Goal: Task Accomplishment & Management: Use online tool/utility

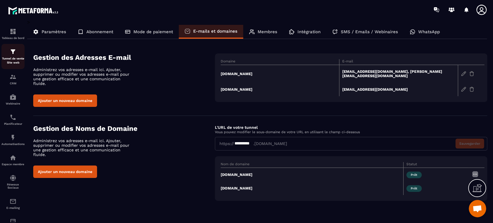
click at [18, 57] on p "Tunnel de vente Site web" at bounding box center [12, 61] width 23 height 8
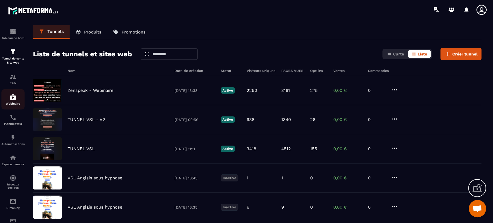
click at [14, 99] on img at bounding box center [13, 97] width 7 height 7
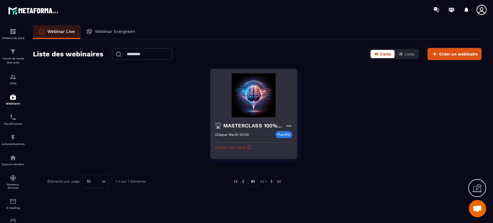
click at [239, 146] on button "Copiez vos liens" at bounding box center [233, 147] width 37 height 9
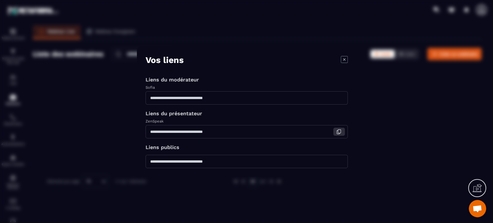
click at [338, 132] on icon "Modal window" at bounding box center [338, 131] width 5 height 5
click at [343, 57] on icon "Modal window" at bounding box center [344, 59] width 7 height 7
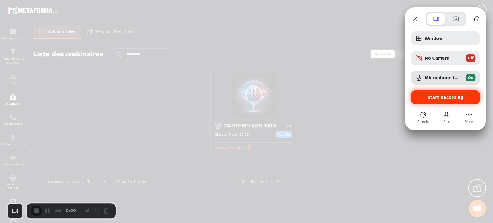
click at [427, 99] on span "Start Recording" at bounding box center [445, 97] width 60 height 5
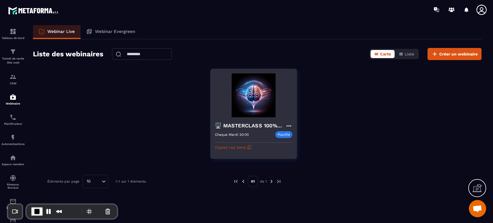
click at [290, 126] on icon at bounding box center [288, 125] width 5 height 1
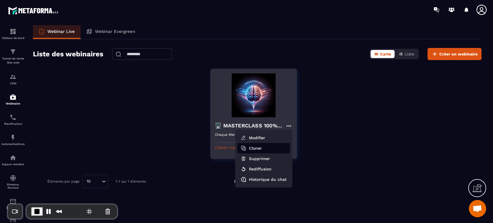
click at [275, 149] on button "Cloner" at bounding box center [263, 148] width 53 height 10
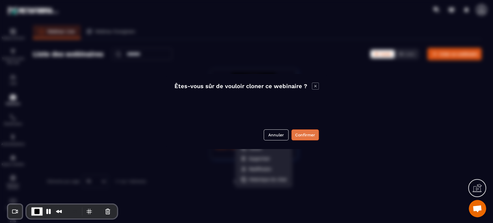
click at [301, 134] on button "Confirmer" at bounding box center [304, 134] width 27 height 11
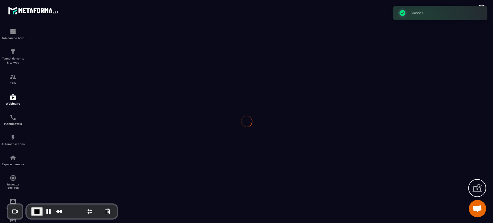
type input "**********"
type textarea "**********"
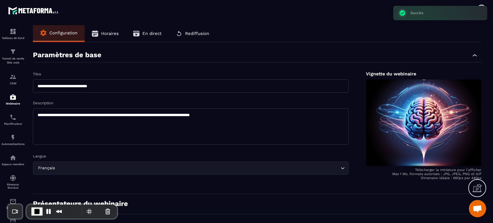
click at [135, 91] on input "**********" at bounding box center [191, 85] width 316 height 13
click at [42, 85] on input "**********" at bounding box center [191, 85] width 316 height 13
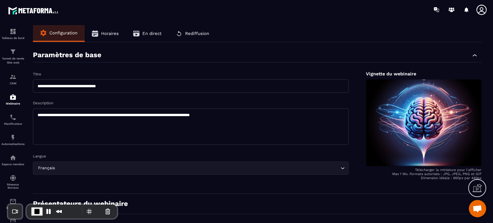
drag, startPoint x: 122, startPoint y: 85, endPoint x: 153, endPoint y: 89, distance: 31.4
click at [153, 89] on input "**********" at bounding box center [191, 85] width 316 height 13
type input "**********"
click at [365, 200] on div "Présentateurs du webinaire" at bounding box center [257, 207] width 448 height 14
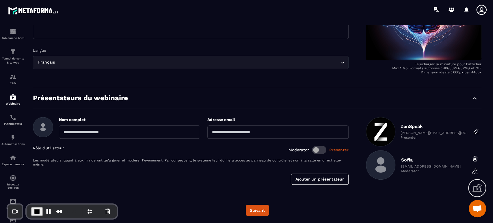
scroll to position [106, 0]
click at [263, 210] on button "Suivant" at bounding box center [257, 209] width 23 height 11
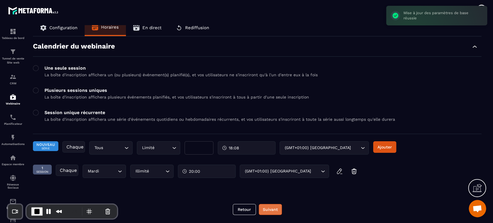
click at [270, 209] on button "Suivant" at bounding box center [270, 209] width 23 height 11
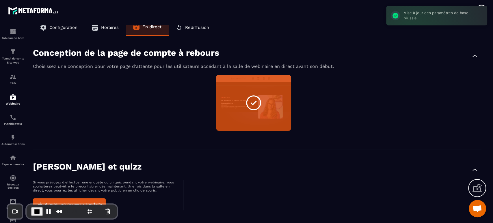
scroll to position [357, 0]
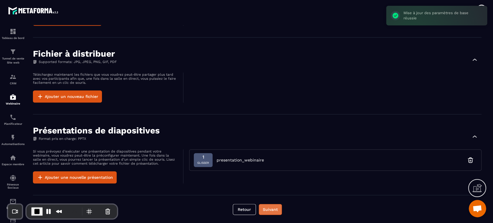
click at [270, 209] on button "Suivant" at bounding box center [270, 209] width 23 height 11
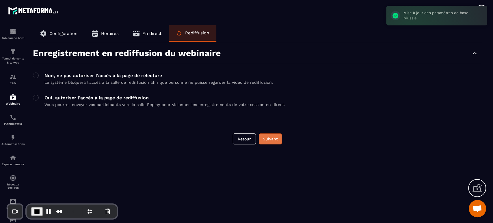
click at [276, 140] on button "Suivant" at bounding box center [270, 138] width 23 height 11
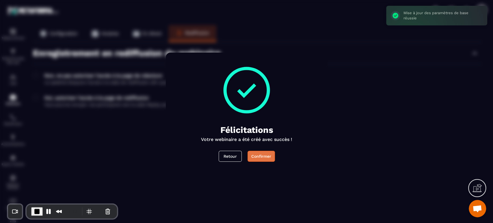
click at [260, 154] on button "Confirmer" at bounding box center [260, 156] width 27 height 11
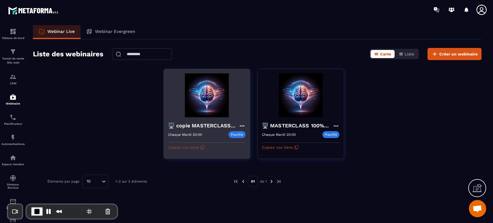
click at [191, 146] on button "Copiez vos liens" at bounding box center [186, 147] width 37 height 9
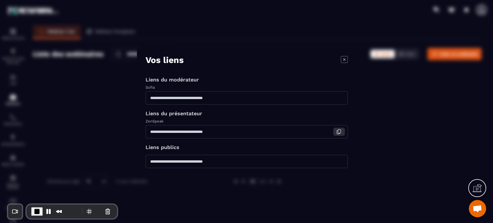
click at [340, 131] on icon "Modal window" at bounding box center [338, 131] width 5 height 5
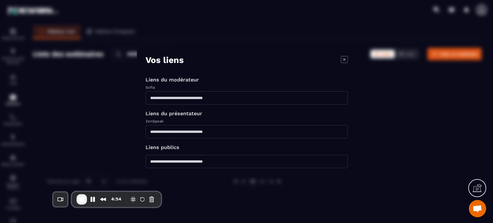
click at [343, 60] on icon "Modal window" at bounding box center [344, 59] width 7 height 7
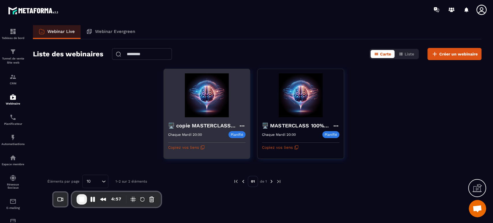
click at [242, 126] on icon at bounding box center [241, 125] width 5 height 1
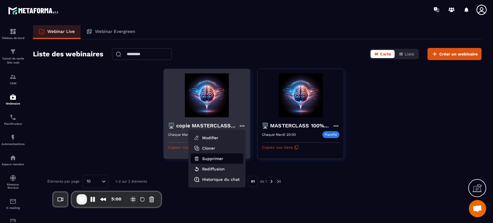
click at [214, 159] on button "Supprimer" at bounding box center [217, 158] width 53 height 10
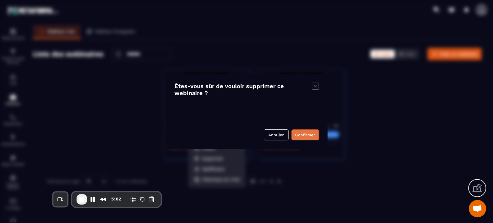
click at [310, 132] on button "Confirmer" at bounding box center [304, 134] width 27 height 11
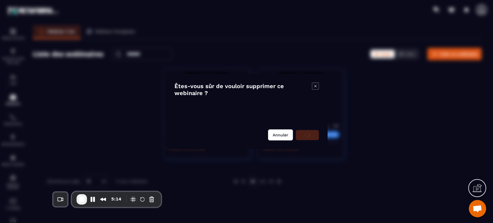
click at [280, 135] on button "Annuler" at bounding box center [280, 134] width 25 height 11
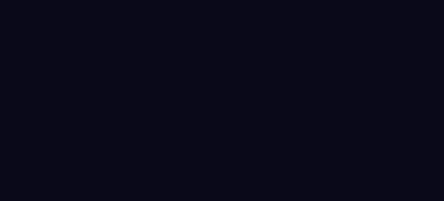
select select "****"
select select "*****"
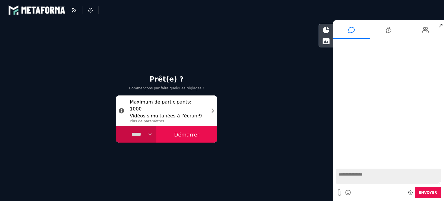
click at [191, 133] on button "Démarrer" at bounding box center [186, 134] width 61 height 17
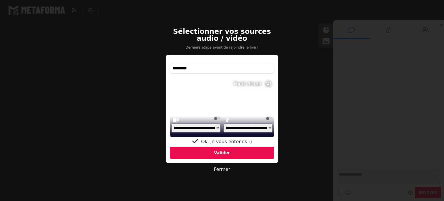
click at [265, 83] on icon at bounding box center [268, 83] width 9 height 9
click at [239, 86] on img at bounding box center [241, 84] width 11 height 8
click at [242, 84] on img at bounding box center [241, 84] width 11 height 8
click at [189, 81] on button at bounding box center [188, 83] width 12 height 9
click at [232, 153] on div "Valider" at bounding box center [222, 152] width 104 height 12
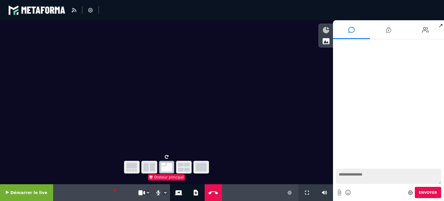
click at [325, 31] on icon at bounding box center [326, 30] width 6 height 6
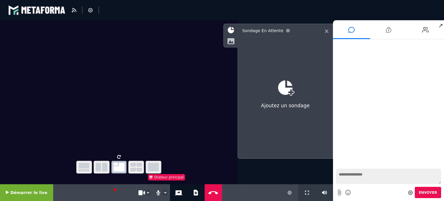
click at [232, 41] on icon at bounding box center [230, 41] width 7 height 6
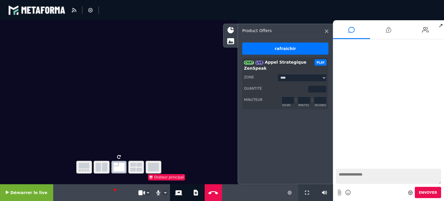
click at [56, 158] on div "Layout" at bounding box center [118, 97] width 237 height 154
click at [326, 30] on icon at bounding box center [326, 30] width 3 height 3
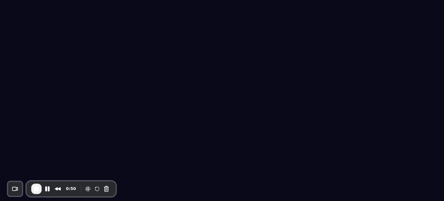
select select "****"
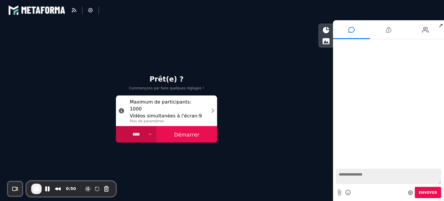
click at [135, 133] on select "**** **** *****" at bounding box center [136, 134] width 40 height 17
click at [116, 126] on select "**** **** *****" at bounding box center [136, 134] width 40 height 17
select select "*****"
click at [194, 130] on button "Démarrer" at bounding box center [186, 134] width 61 height 17
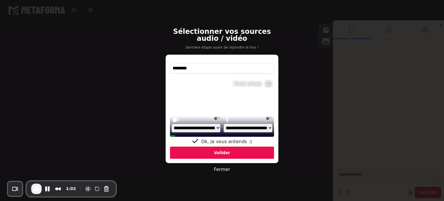
click at [229, 151] on div "Valider" at bounding box center [222, 152] width 104 height 12
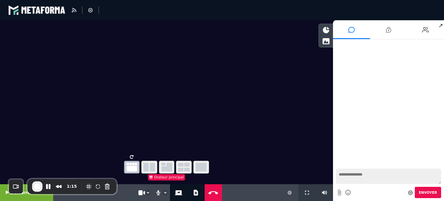
drag, startPoint x: 65, startPoint y: 182, endPoint x: 90, endPoint y: 144, distance: 45.7
click at [148, 164] on icon "button" at bounding box center [149, 167] width 12 height 9
click at [172, 166] on button "button" at bounding box center [167, 167] width 16 height 13
click at [185, 165] on icon "button" at bounding box center [184, 167] width 12 height 9
click at [203, 164] on icon "button" at bounding box center [201, 167] width 11 height 9
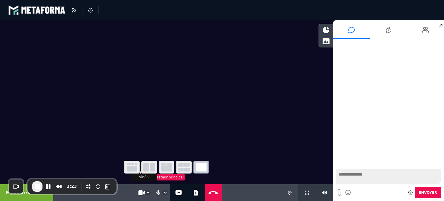
click at [138, 193] on icon at bounding box center [140, 192] width 5 height 5
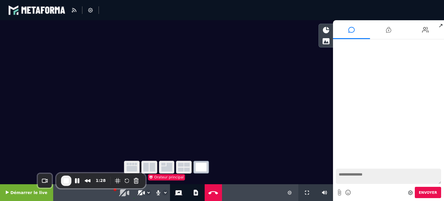
click at [210, 116] on video at bounding box center [166, 86] width 333 height 132
click at [11, 188] on button "Démarrer le live" at bounding box center [26, 192] width 53 height 17
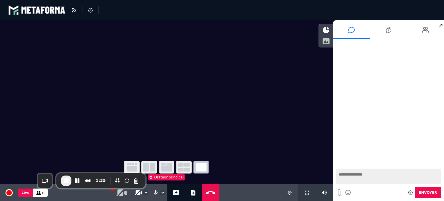
click at [329, 42] on icon at bounding box center [325, 41] width 7 height 6
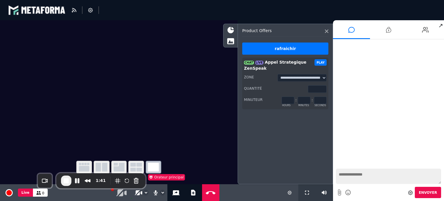
click at [283, 48] on div "rafraichir" at bounding box center [285, 48] width 86 height 12
click at [322, 62] on button "PLAY" at bounding box center [320, 62] width 12 height 6
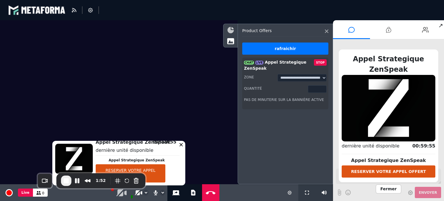
click at [231, 33] on icon at bounding box center [230, 30] width 6 height 6
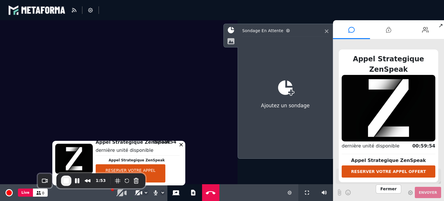
click at [230, 40] on icon at bounding box center [230, 41] width 7 height 6
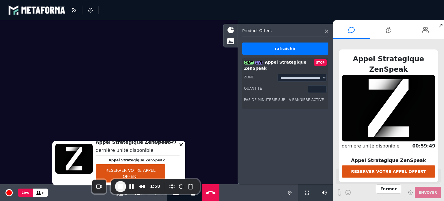
click at [149, 180] on div "1:58" at bounding box center [155, 186] width 89 height 15
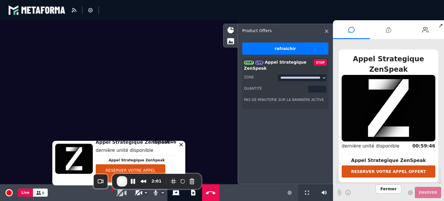
drag, startPoint x: 176, startPoint y: 181, endPoint x: 195, endPoint y: 116, distance: 68.0
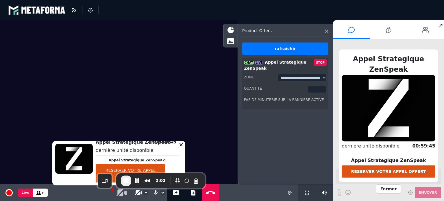
click at [262, 148] on div "**********" at bounding box center [284, 104] width 95 height 160
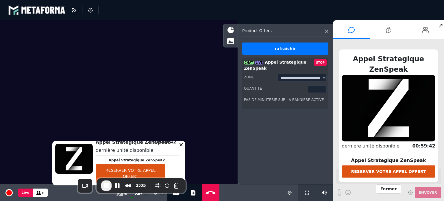
click at [162, 180] on div "2:05" at bounding box center [141, 185] width 80 height 10
click at [116, 185] on button "Pause Recording" at bounding box center [117, 185] width 9 height 9
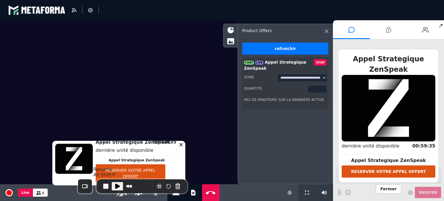
click at [116, 185] on span "Play Recording" at bounding box center [117, 186] width 7 height 7
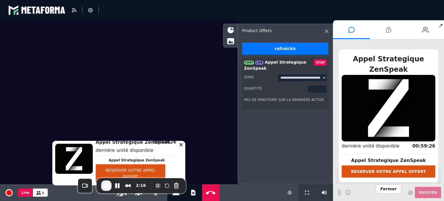
click at [321, 62] on button "STOP" at bounding box center [320, 62] width 13 height 6
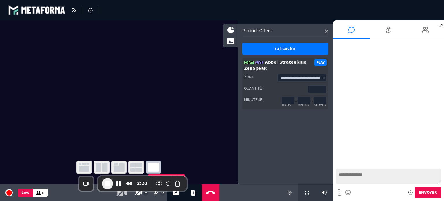
drag, startPoint x: 140, startPoint y: 178, endPoint x: 178, endPoint y: 136, distance: 56.5
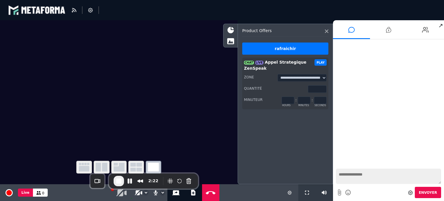
click at [257, 155] on div "**********" at bounding box center [284, 104] width 95 height 160
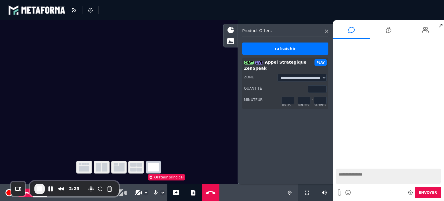
click at [73, 183] on div "2:25" at bounding box center [74, 188] width 89 height 15
click at [53, 188] on button "Pause Recording" at bounding box center [50, 188] width 9 height 9
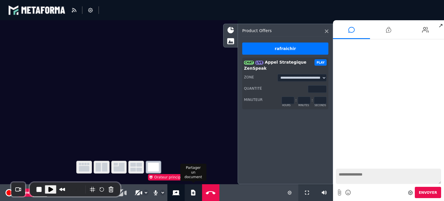
click at [191, 193] on icon at bounding box center [193, 192] width 4 height 6
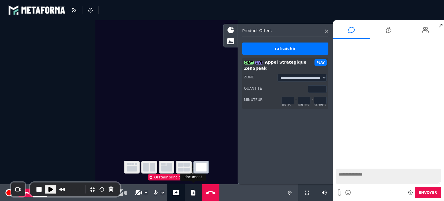
select select "****"
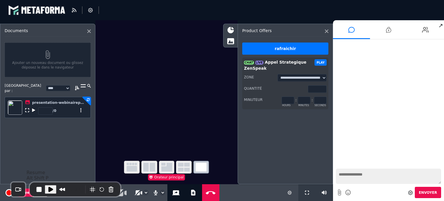
click at [49, 188] on span "Play Recording" at bounding box center [50, 189] width 7 height 7
click at [191, 193] on icon at bounding box center [193, 192] width 4 height 6
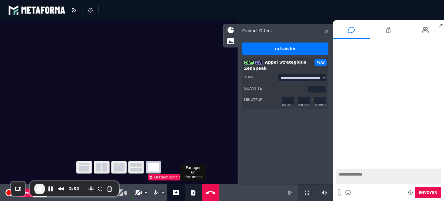
click at [191, 193] on icon at bounding box center [193, 192] width 4 height 6
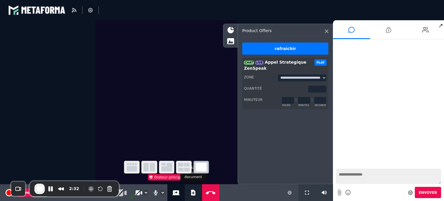
select select "****"
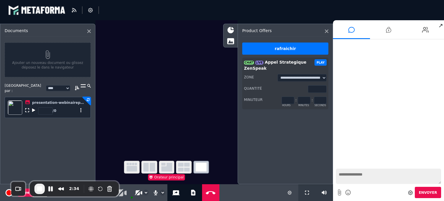
click at [33, 109] on icon at bounding box center [33, 110] width 3 height 4
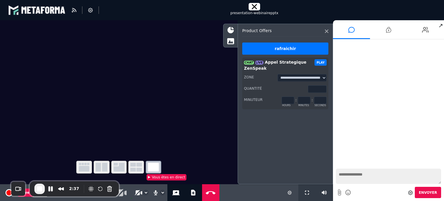
click at [326, 29] on div "Product offers" at bounding box center [285, 32] width 86 height 8
click at [326, 31] on icon at bounding box center [326, 30] width 3 height 3
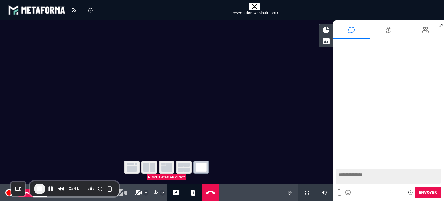
click at [151, 165] on icon "button" at bounding box center [149, 167] width 12 height 9
click at [132, 167] on icon "button" at bounding box center [131, 167] width 10 height 9
click at [50, 186] on button "Pause Recording" at bounding box center [50, 188] width 9 height 9
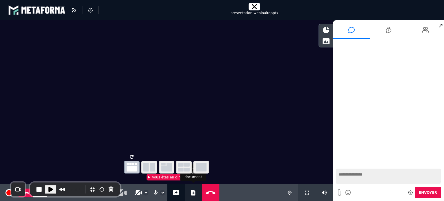
click at [190, 193] on button "Ajouter un document" at bounding box center [193, 192] width 7 height 17
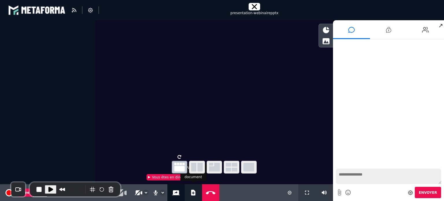
select select "****"
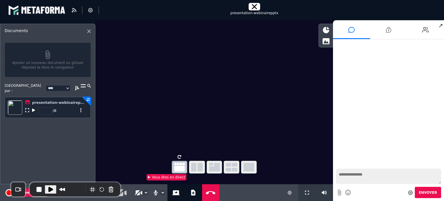
click at [48, 108] on input "*" at bounding box center [45, 111] width 14 height 8
type input "*"
click at [48, 108] on input "*" at bounding box center [45, 111] width 14 height 8
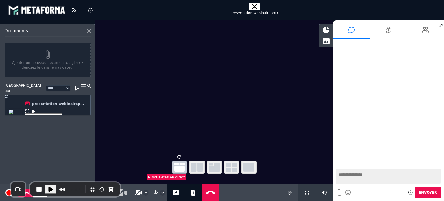
click at [14, 105] on icon at bounding box center [15, 107] width 6 height 4
select select "******"
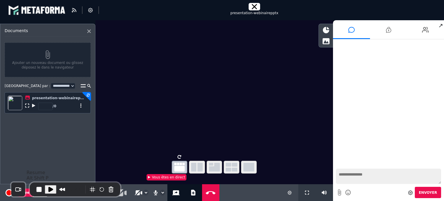
click at [48, 189] on span "Play Recording" at bounding box center [50, 189] width 7 height 7
click at [45, 56] on icon at bounding box center [48, 54] width 74 height 9
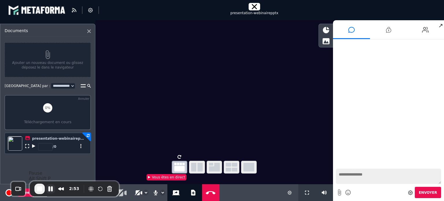
click at [51, 188] on button "Pause Recording" at bounding box center [50, 188] width 9 height 9
click at [49, 149] on input "*" at bounding box center [45, 147] width 14 height 8
type input "*"
click at [34, 147] on icon at bounding box center [33, 146] width 3 height 4
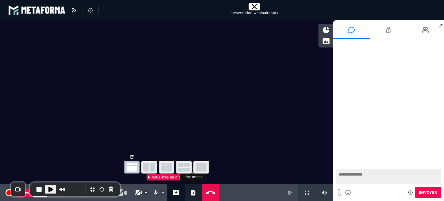
click at [190, 193] on button "Ajouter un document" at bounding box center [193, 192] width 7 height 17
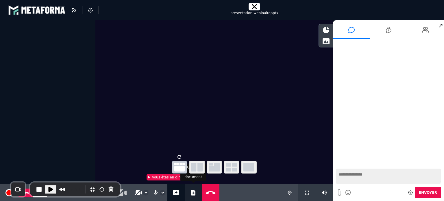
select select "******"
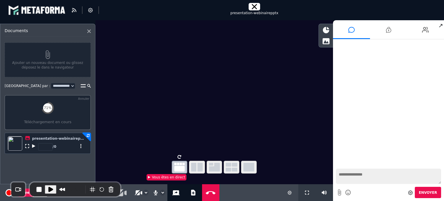
click at [51, 85] on select "**********" at bounding box center [63, 86] width 24 height 6
click at [49, 85] on div "**********" at bounding box center [42, 86] width 75 height 6
click at [26, 147] on icon at bounding box center [27, 146] width 4 height 4
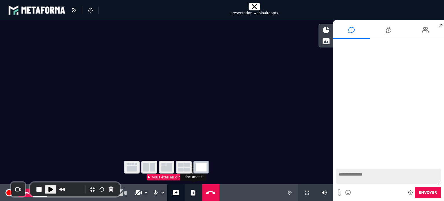
click at [187, 192] on div "Ajouter un document" at bounding box center [193, 192] width 17 height 17
select select "******"
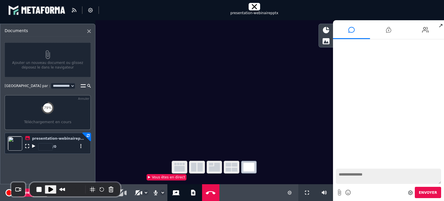
type input "*"
click at [48, 148] on input "*" at bounding box center [45, 147] width 14 height 8
click at [81, 146] on icon at bounding box center [81, 146] width 4 height 4
click at [58, 154] on div "Partager sur le tchat" at bounding box center [66, 155] width 38 height 10
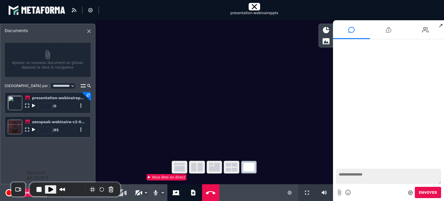
click at [49, 188] on span "Play Recording" at bounding box center [50, 189] width 7 height 7
click at [254, 6] on icon at bounding box center [254, 6] width 5 height 5
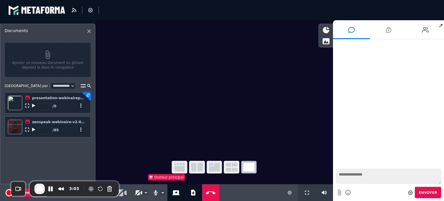
click at [33, 131] on icon at bounding box center [33, 129] width 3 height 4
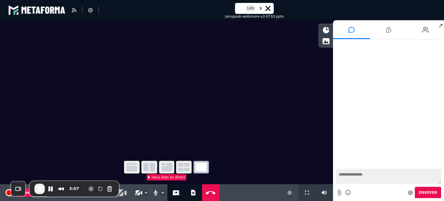
click at [260, 9] on button at bounding box center [260, 8] width 4 height 5
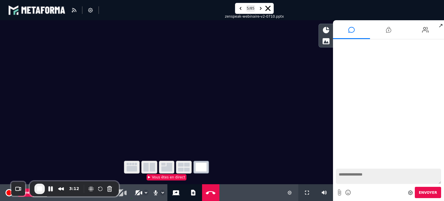
click at [260, 9] on button at bounding box center [260, 8] width 4 height 5
click at [324, 42] on icon at bounding box center [325, 41] width 7 height 6
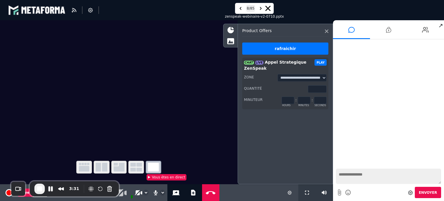
click at [321, 61] on button "PLAY" at bounding box center [320, 62] width 12 height 6
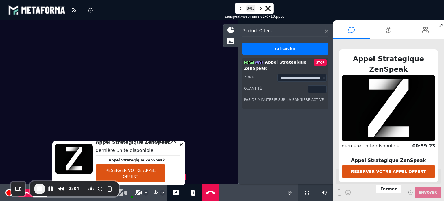
click at [326, 31] on icon at bounding box center [326, 30] width 3 height 3
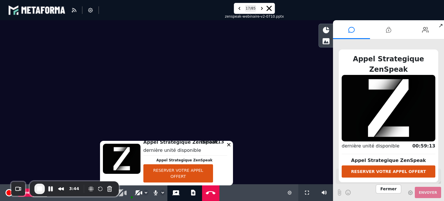
click at [263, 7] on icon at bounding box center [262, 8] width 2 height 5
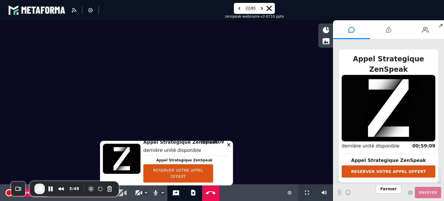
click at [263, 7] on icon at bounding box center [262, 8] width 2 height 5
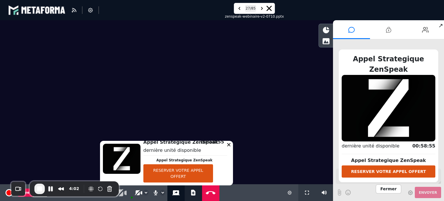
click at [191, 193] on icon at bounding box center [193, 192] width 4 height 6
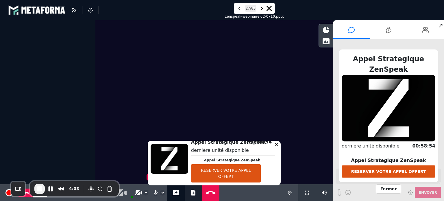
select select "******"
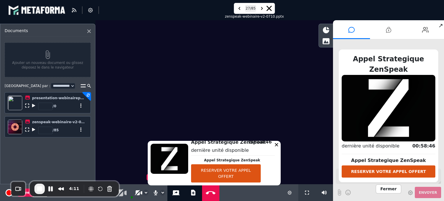
click at [270, 8] on icon at bounding box center [268, 8] width 5 height 5
click at [326, 28] on icon at bounding box center [326, 30] width 6 height 6
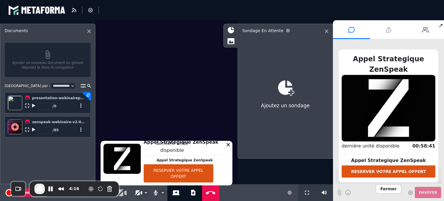
click at [391, 30] on li at bounding box center [388, 29] width 37 height 19
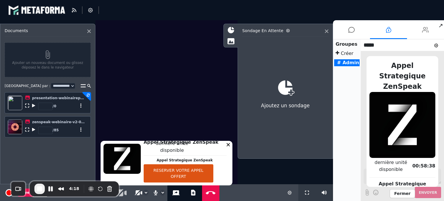
click at [428, 28] on icon at bounding box center [425, 30] width 7 height 14
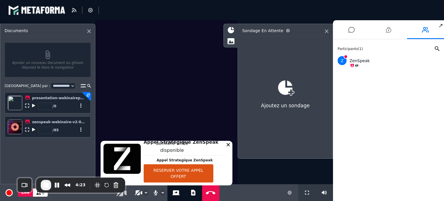
drag, startPoint x: 55, startPoint y: 183, endPoint x: 139, endPoint y: 158, distance: 87.4
click at [209, 193] on icon at bounding box center [210, 192] width 12 height 4
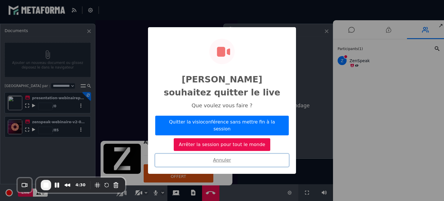
click at [216, 154] on button "Annuler" at bounding box center [221, 160] width 133 height 13
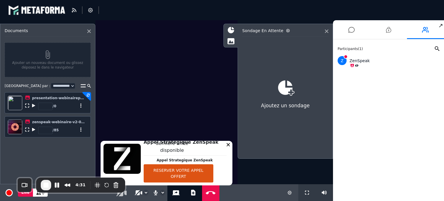
click at [290, 193] on icon at bounding box center [289, 192] width 4 height 4
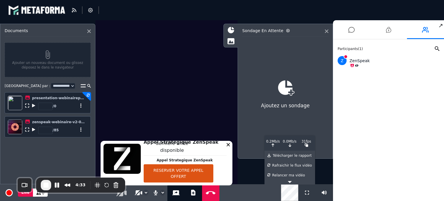
click at [245, 190] on div "**********" at bounding box center [166, 192] width 333 height 17
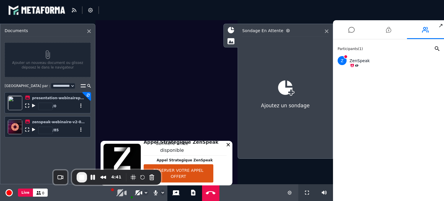
click at [98, 171] on div "4:41" at bounding box center [116, 177] width 89 height 15
click at [208, 193] on icon at bounding box center [210, 192] width 12 height 4
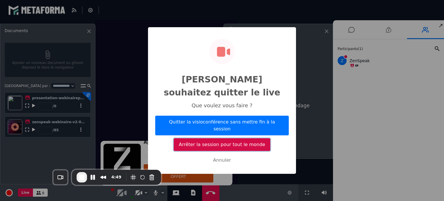
click at [198, 138] on button "Arrêter la session pour tout le monde" at bounding box center [222, 144] width 96 height 13
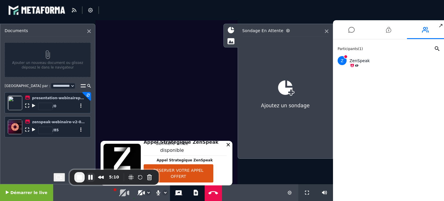
select select "*****"
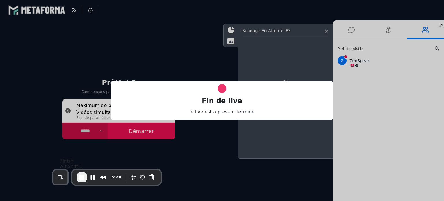
click at [79, 180] on span "End Recording" at bounding box center [81, 177] width 7 height 7
